Goal: Task Accomplishment & Management: Manage account settings

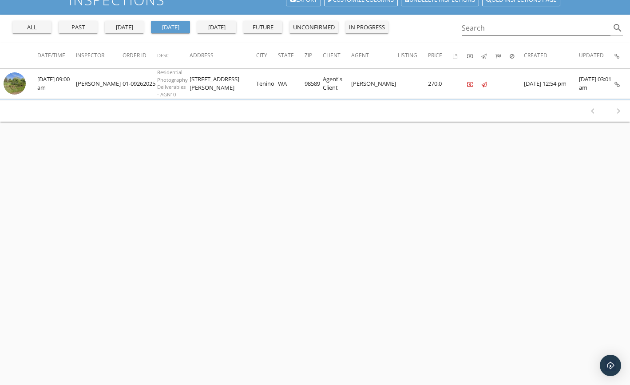
scroll to position [52, 0]
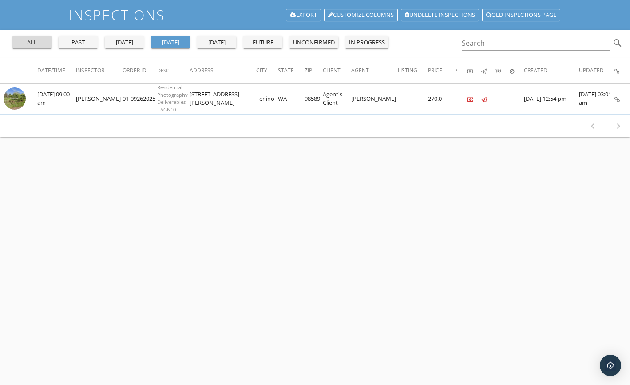
drag, startPoint x: 40, startPoint y: 40, endPoint x: 44, endPoint y: 46, distance: 7.4
click at [40, 39] on div "all" at bounding box center [32, 42] width 32 height 9
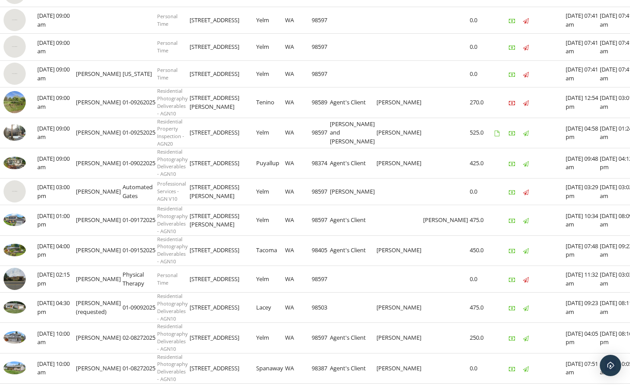
scroll to position [311, 0]
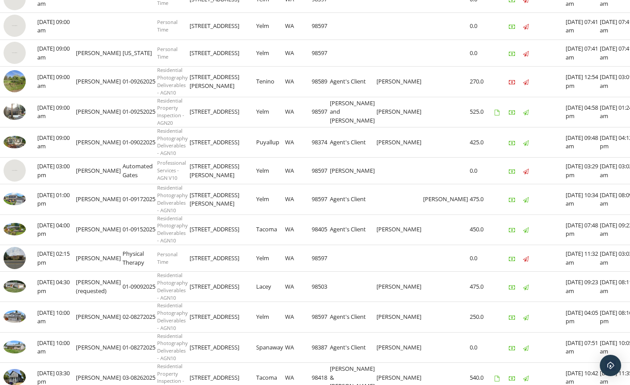
click at [19, 86] on img at bounding box center [15, 81] width 22 height 22
click at [21, 81] on img at bounding box center [15, 81] width 22 height 22
click at [8, 83] on img at bounding box center [15, 81] width 22 height 22
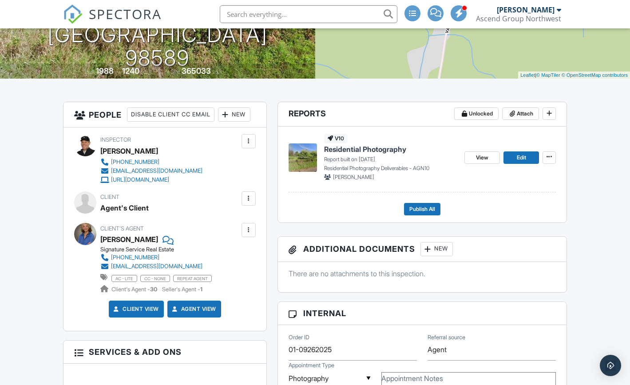
scroll to position [133, 0]
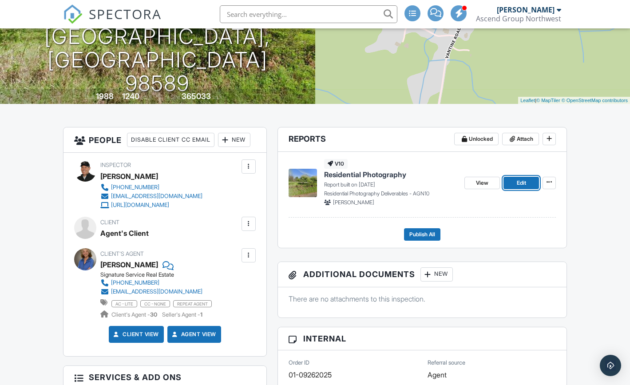
click at [521, 183] on span "Edit" at bounding box center [521, 183] width 9 height 9
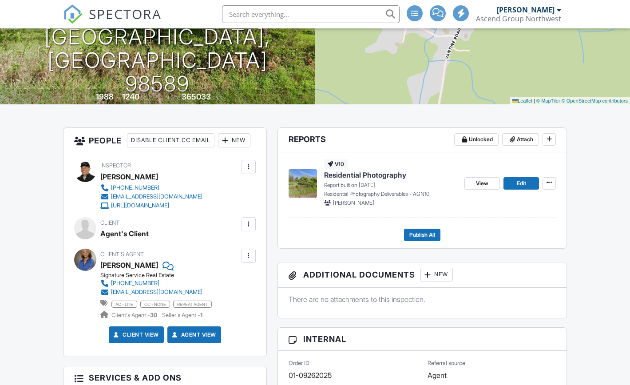
scroll to position [133, 0]
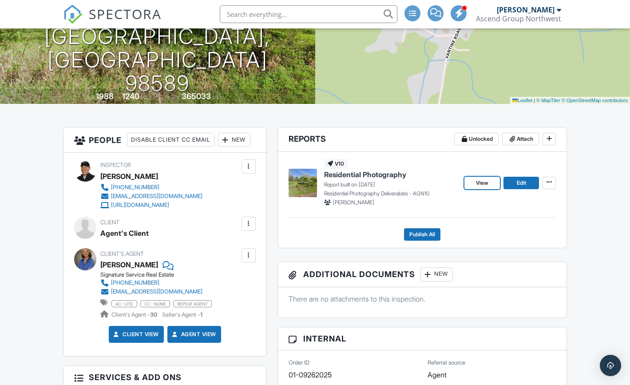
click at [488, 183] on span "View" at bounding box center [482, 183] width 12 height 9
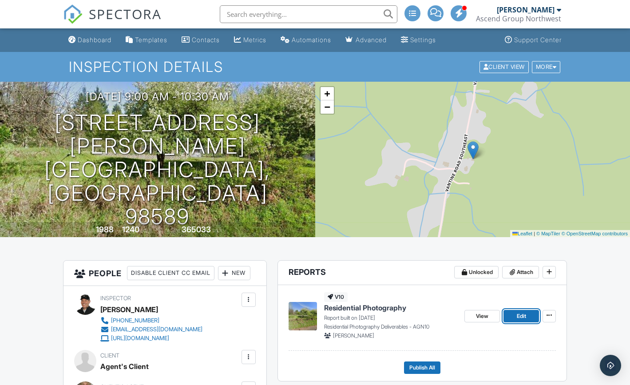
click at [526, 321] on link "Edit" at bounding box center [522, 316] width 36 height 12
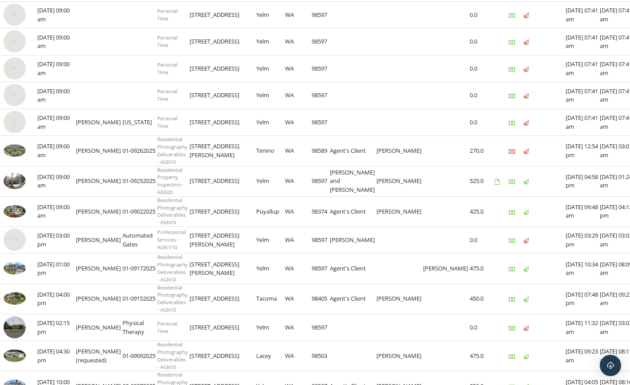
scroll to position [266, 0]
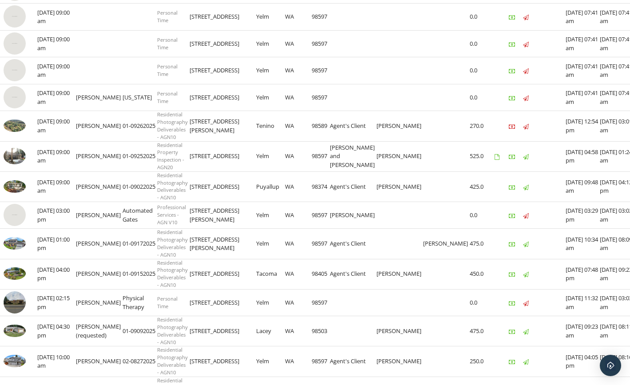
click at [17, 124] on img at bounding box center [15, 125] width 22 height 12
click at [16, 125] on img at bounding box center [15, 125] width 22 height 12
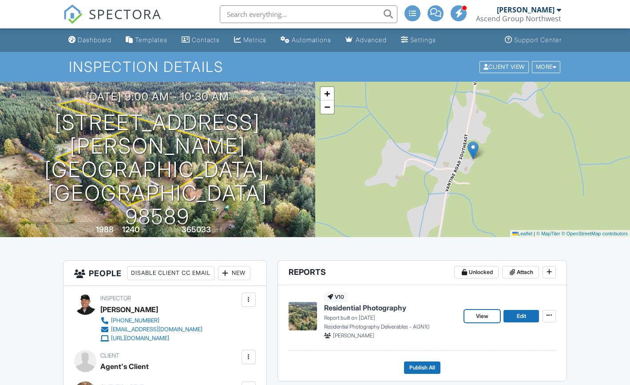
click at [477, 319] on span "View" at bounding box center [482, 316] width 12 height 9
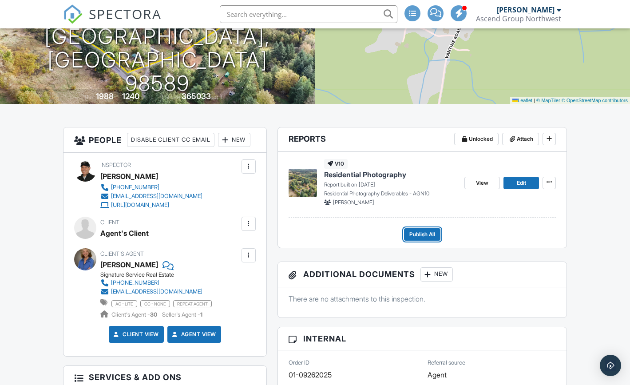
click at [417, 235] on span "Publish All" at bounding box center [422, 234] width 26 height 9
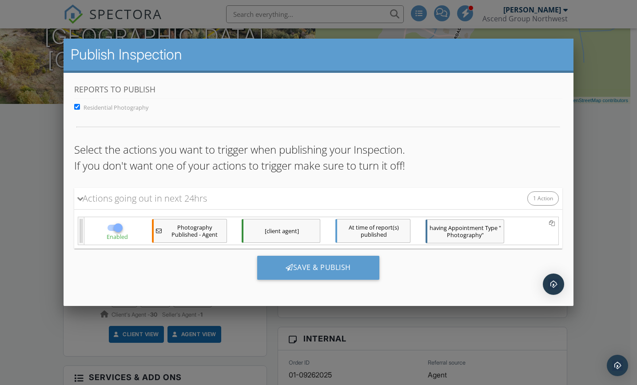
click at [333, 268] on div "Save & Publish" at bounding box center [318, 267] width 122 height 24
